Goal: Information Seeking & Learning: Learn about a topic

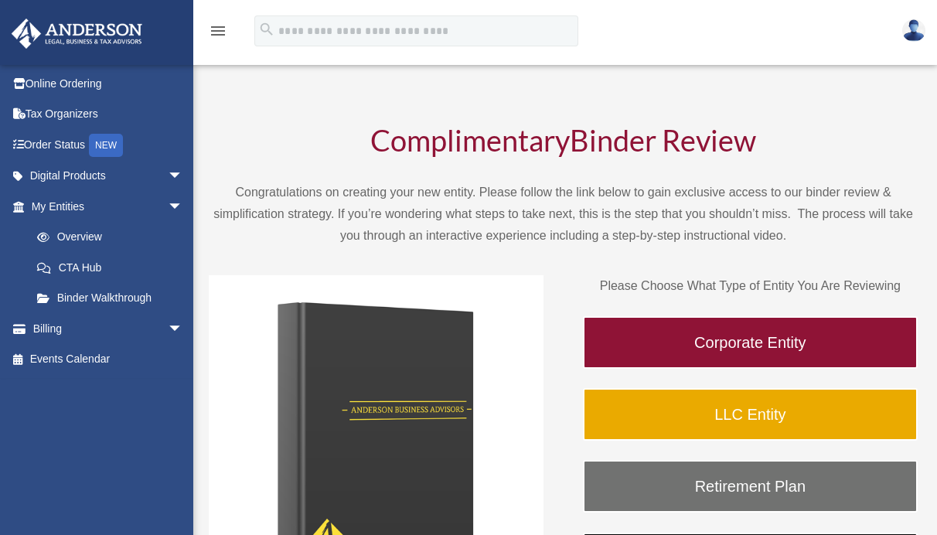
click at [917, 31] on img at bounding box center [913, 30] width 23 height 22
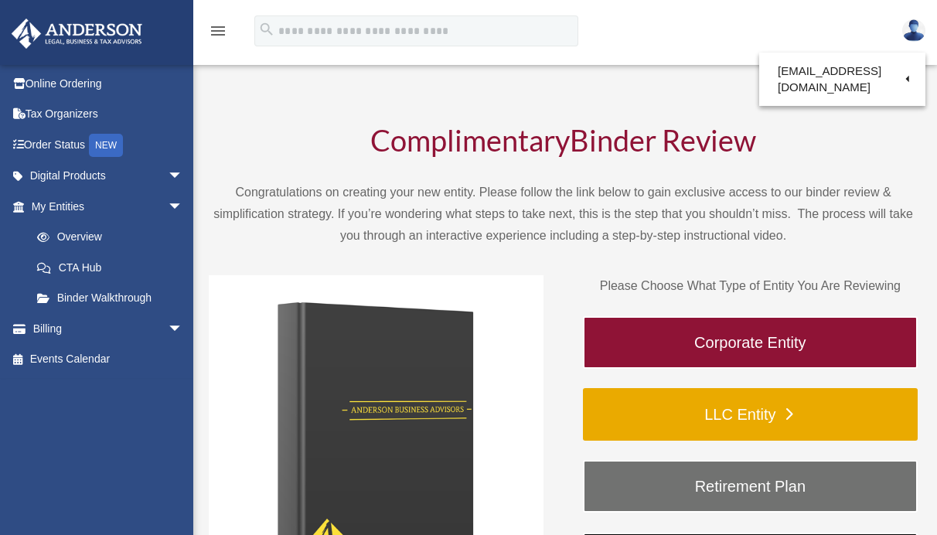
click at [695, 417] on link "LLC Entity" at bounding box center [750, 414] width 335 height 53
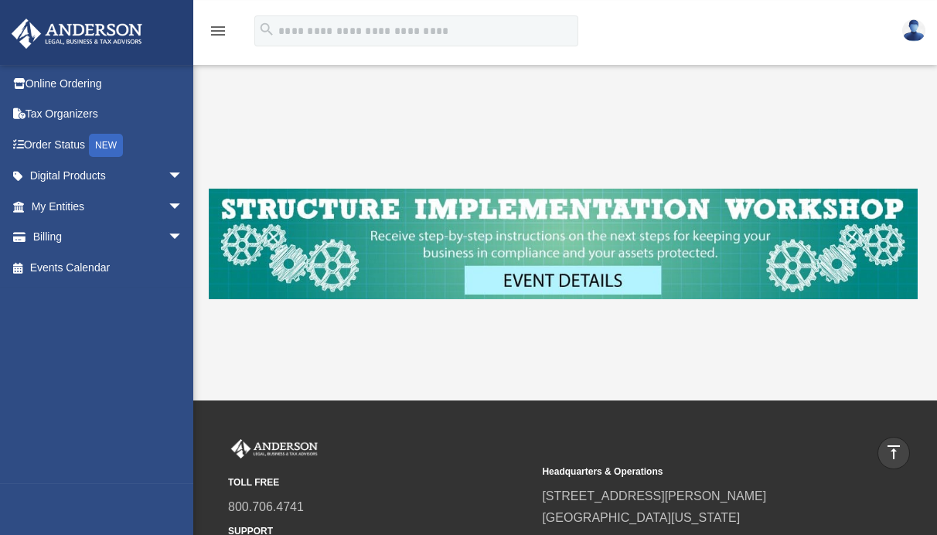
scroll to position [447, 0]
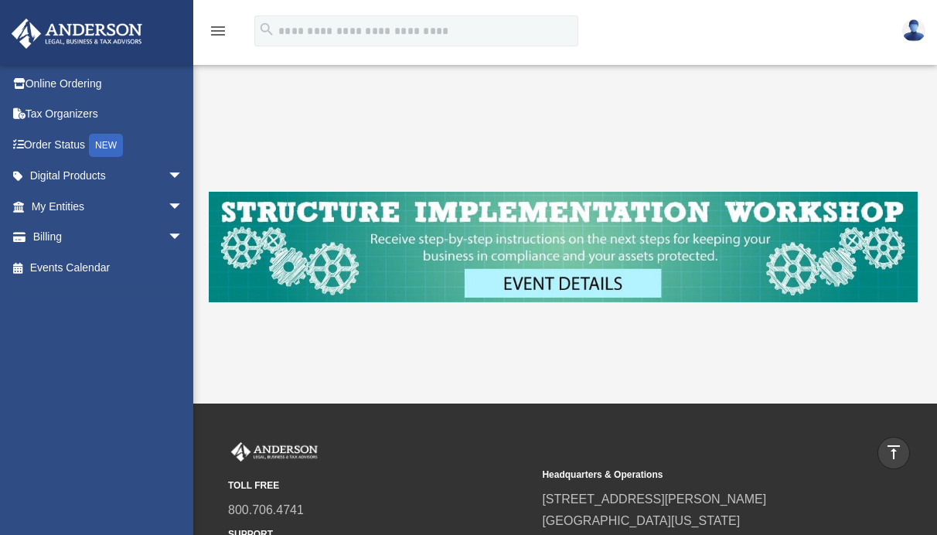
click at [574, 286] on img at bounding box center [563, 247] width 709 height 111
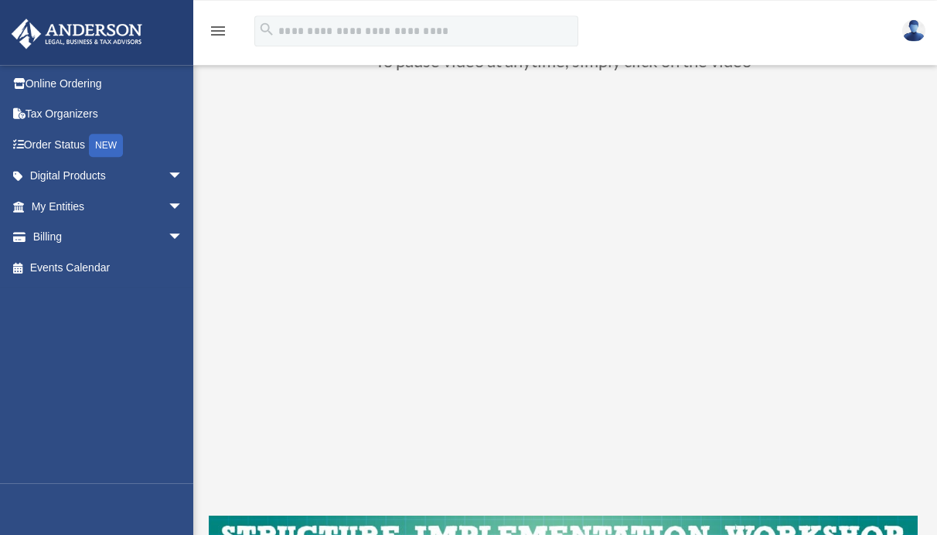
scroll to position [158, 0]
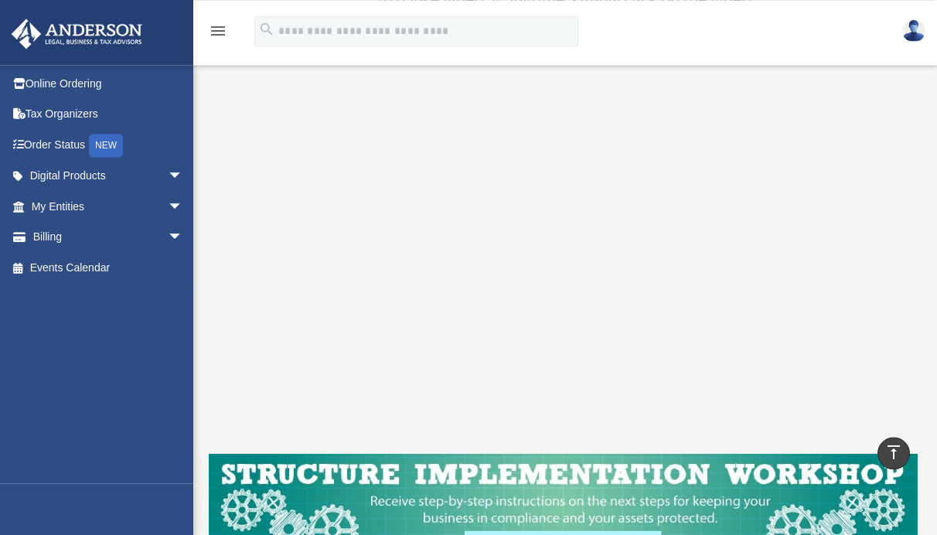
scroll to position [158, 0]
